Goal: Information Seeking & Learning: Find specific fact

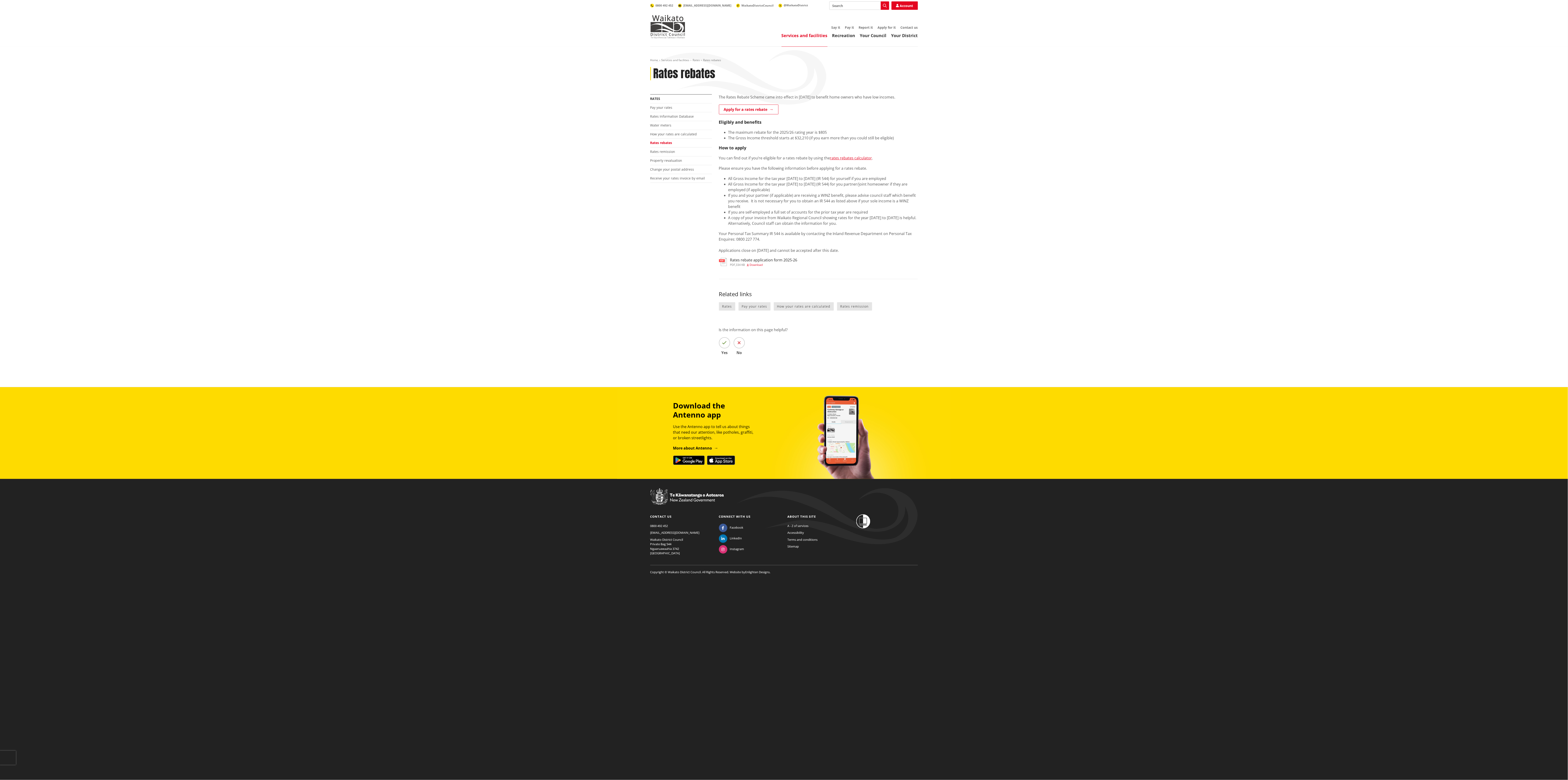
click at [577, 224] on div "Home Services and facilities Rates Rates rebates Rates rebates More from this s…" at bounding box center [784, 217] width 1568 height 341
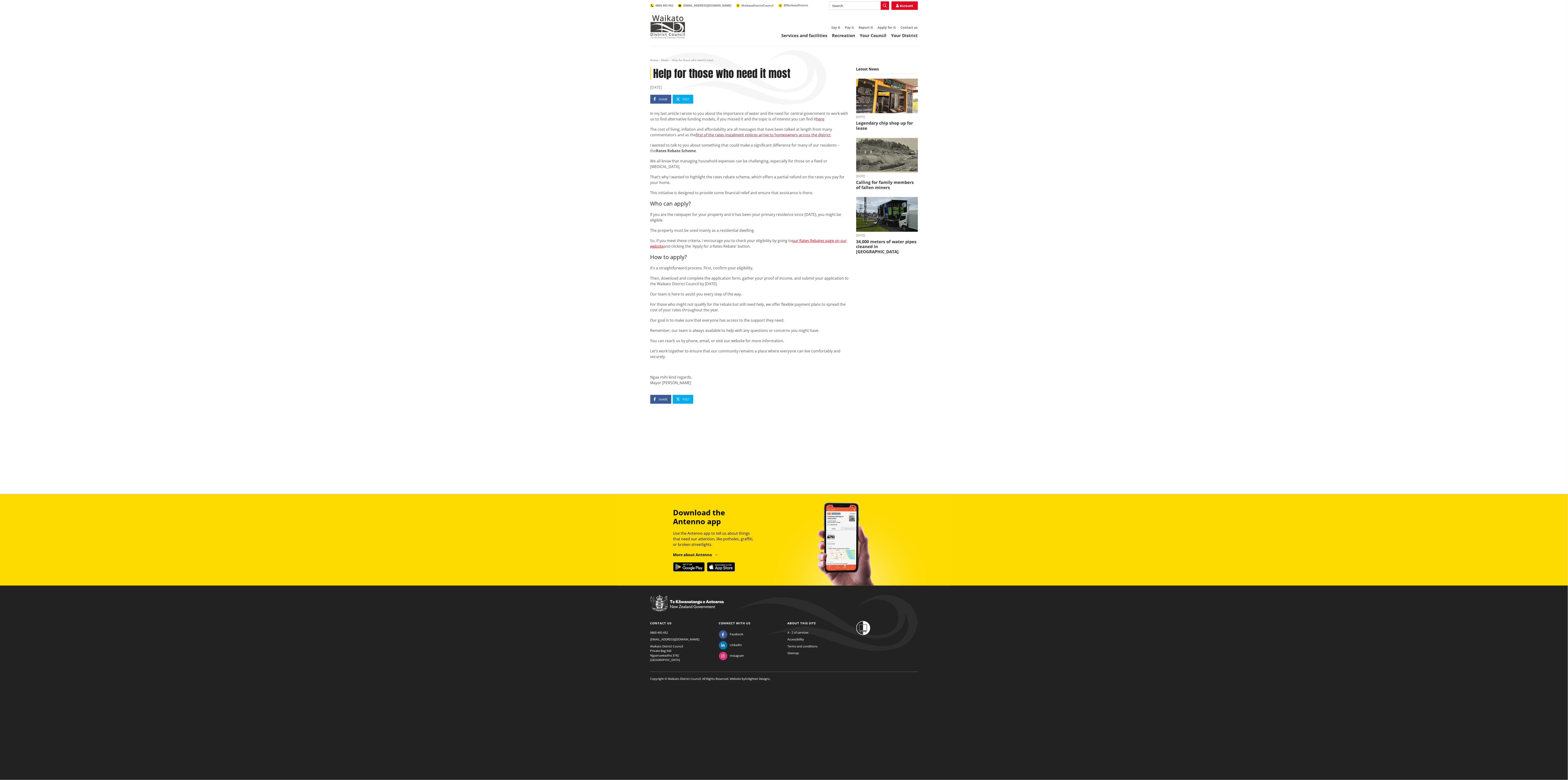
click at [577, 127] on p "The cost of living, inflation and affordability are all messages that have been…" at bounding box center [749, 132] width 199 height 11
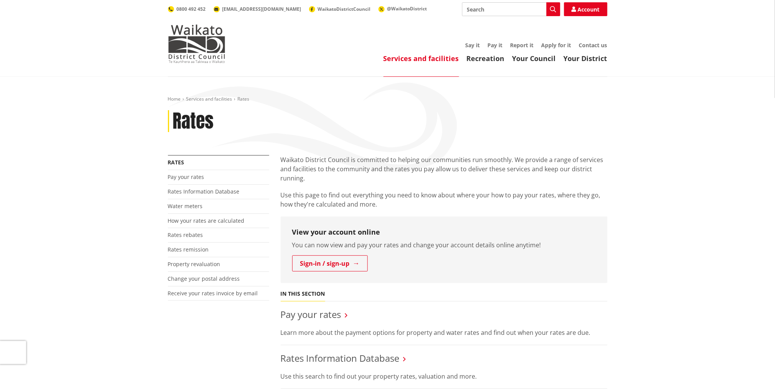
click at [332, 105] on div "Home Services and facilities Rates Rates" at bounding box center [387, 125] width 451 height 59
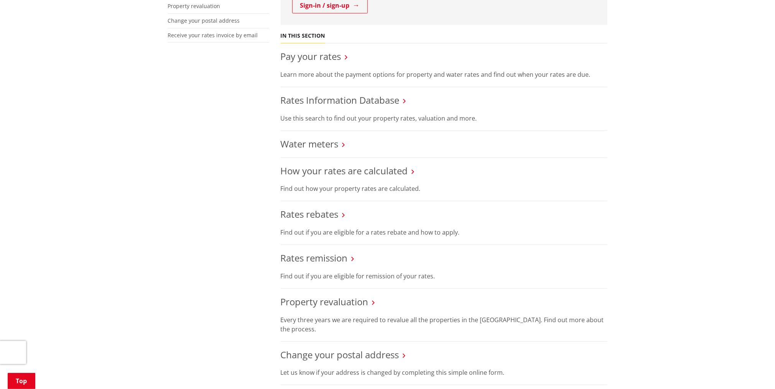
scroll to position [279, 0]
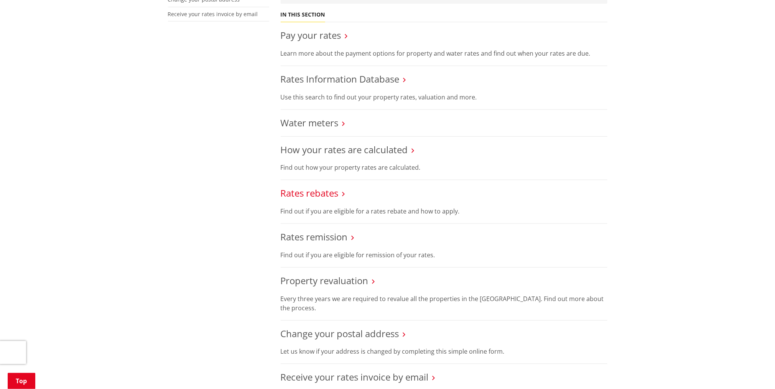
click at [321, 190] on link "Rates rebates" at bounding box center [310, 192] width 58 height 13
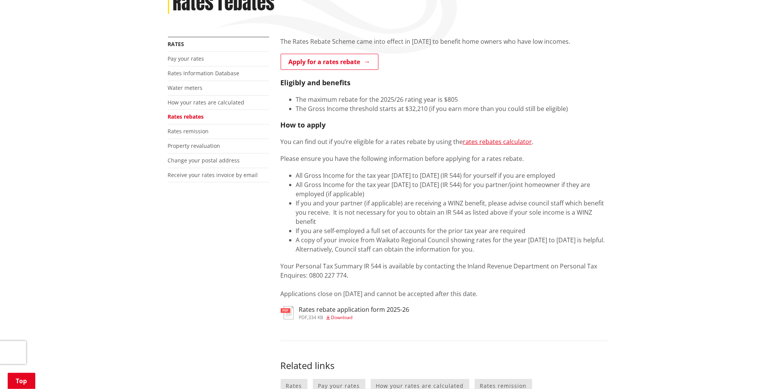
scroll to position [139, 0]
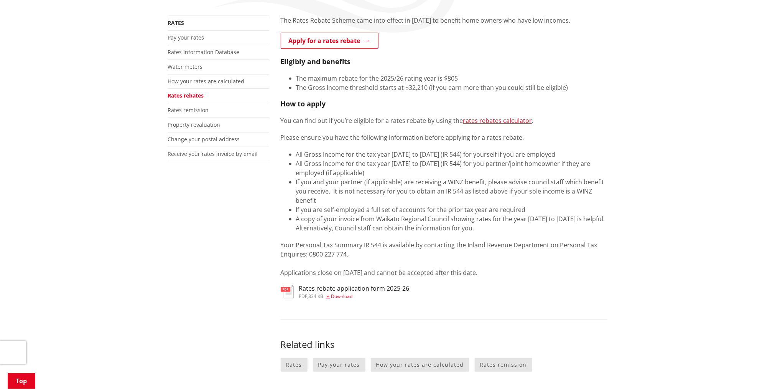
click at [346, 294] on span "Download" at bounding box center [341, 296] width 21 height 7
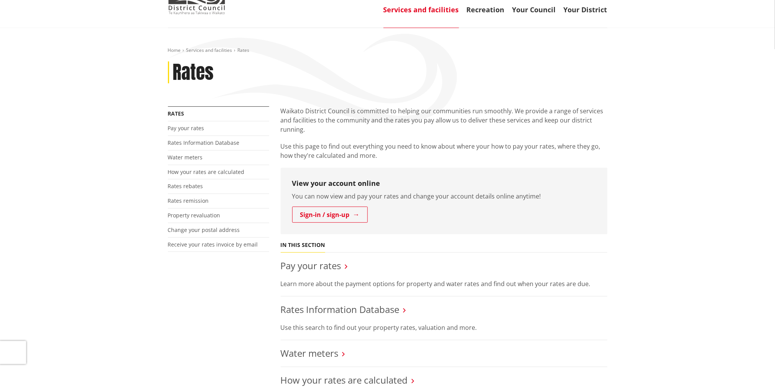
scroll to position [69, 0]
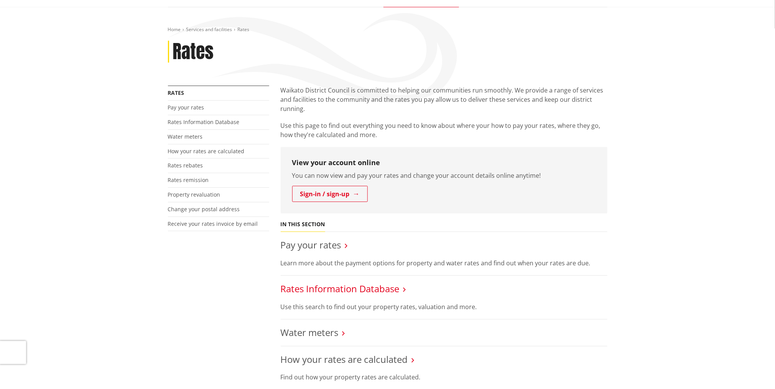
click at [339, 288] on link "Rates Information Database" at bounding box center [340, 288] width 119 height 13
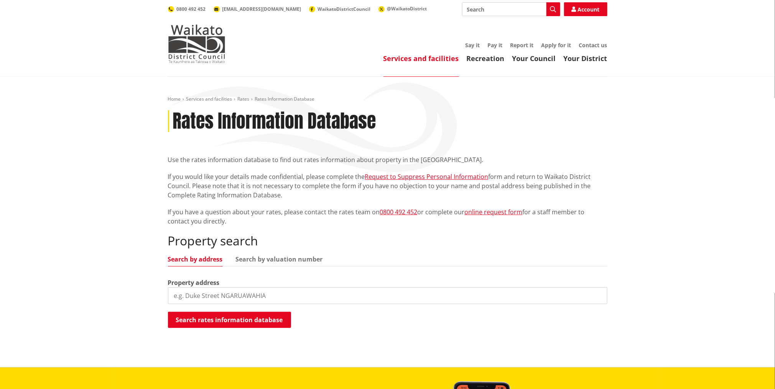
click at [201, 293] on input "search" at bounding box center [388, 295] width 440 height 17
type input "3 rylstone way te kauwhata"
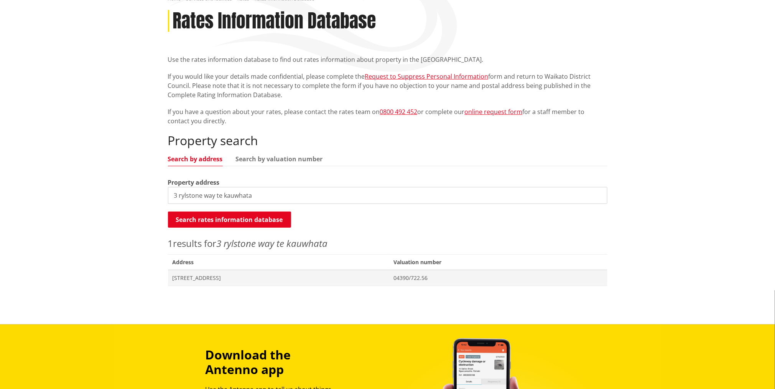
scroll to position [139, 0]
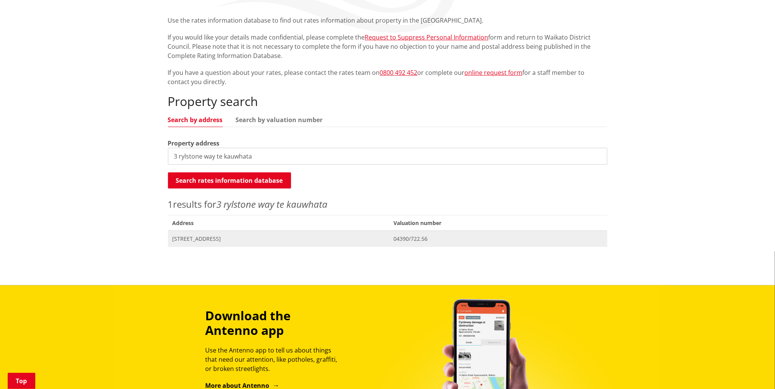
click at [441, 238] on span "04390/722.56" at bounding box center [498, 239] width 209 height 8
